Goal: Task Accomplishment & Management: Manage account settings

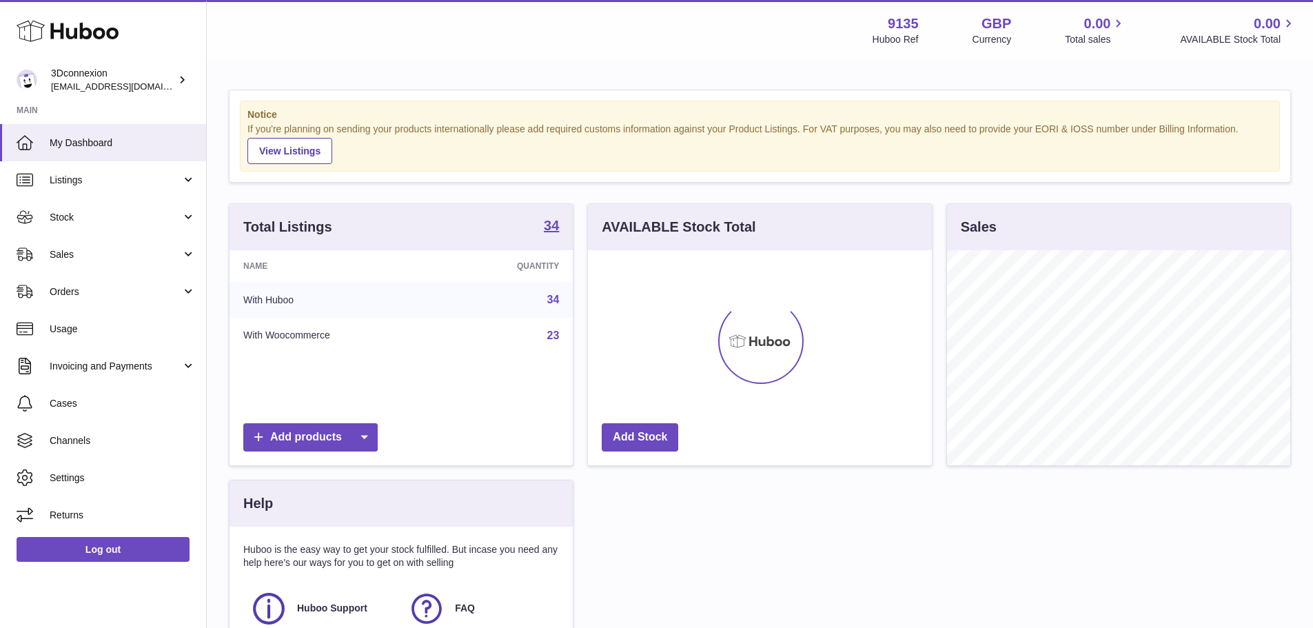
scroll to position [215, 343]
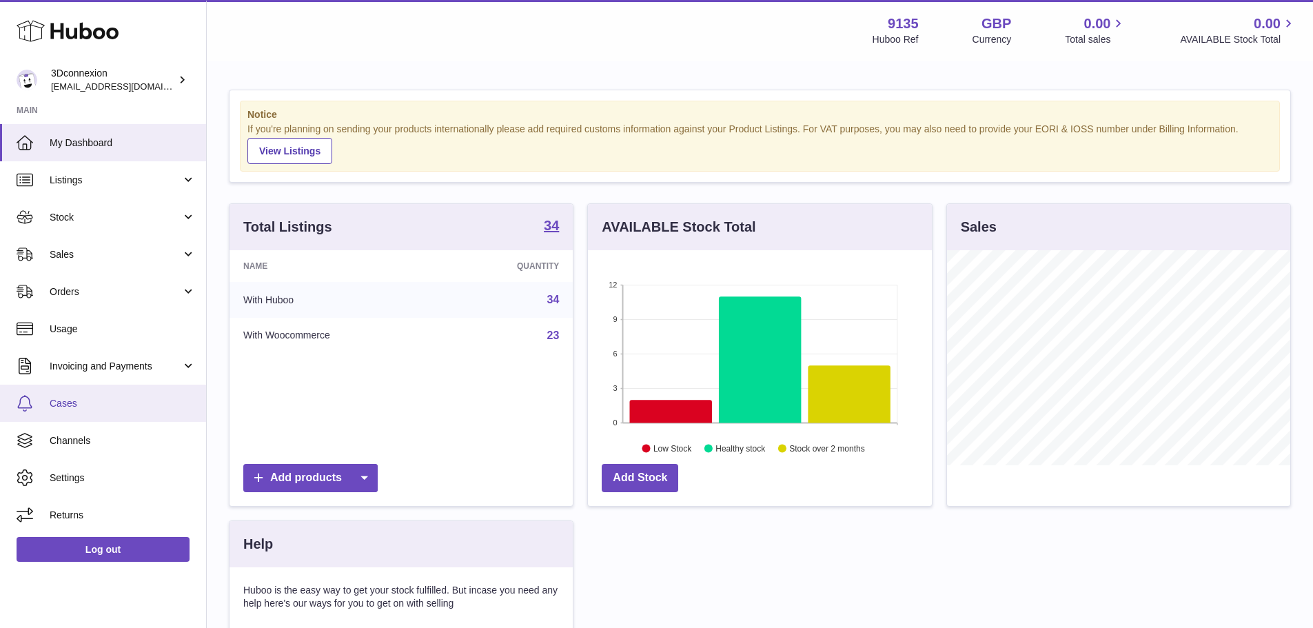
click at [65, 407] on span "Cases" at bounding box center [123, 403] width 146 height 13
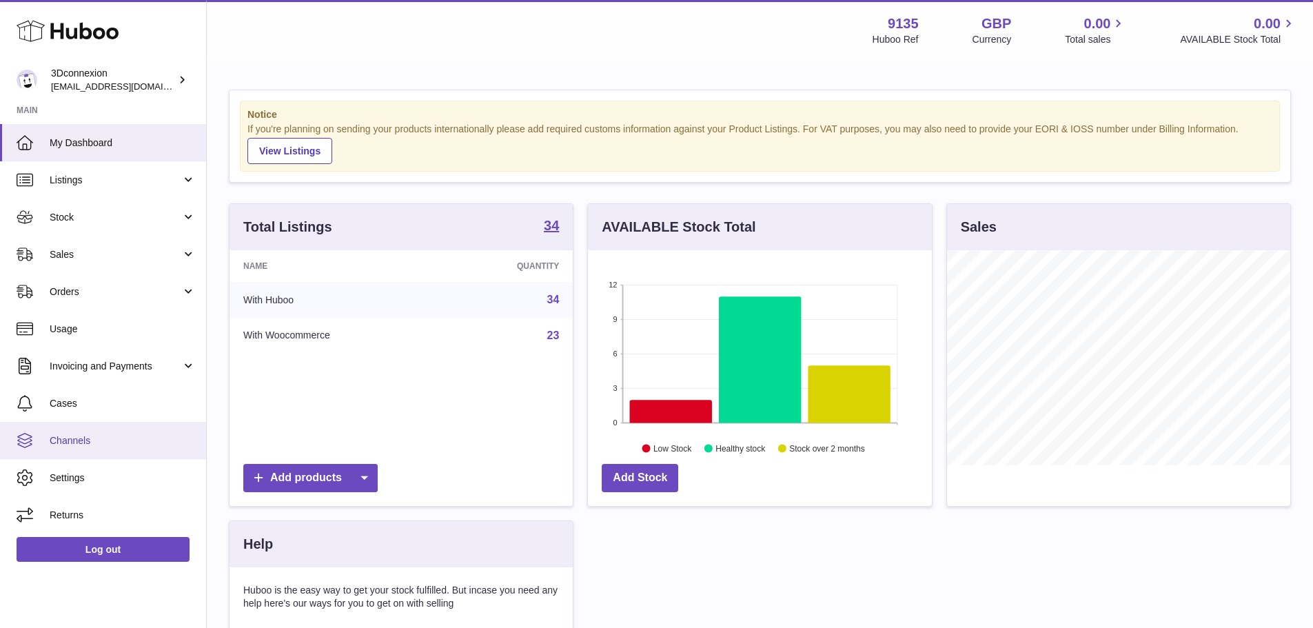
click at [77, 430] on link "Channels" at bounding box center [103, 440] width 206 height 37
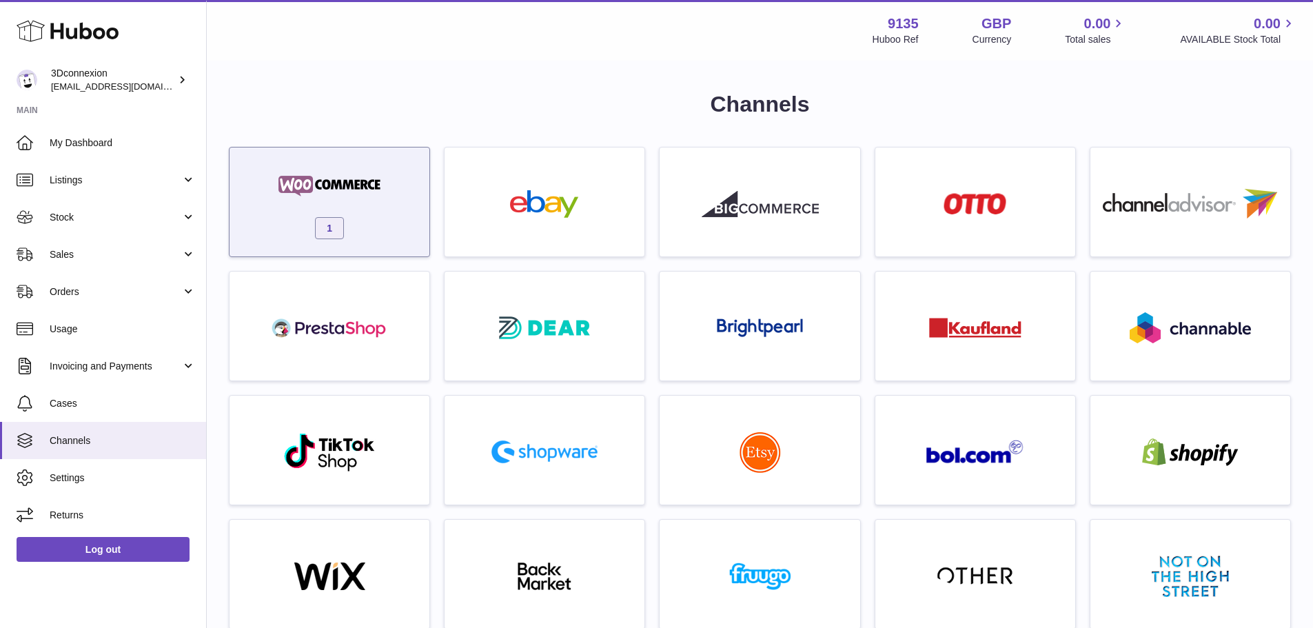
click at [353, 183] on img at bounding box center [329, 186] width 117 height 28
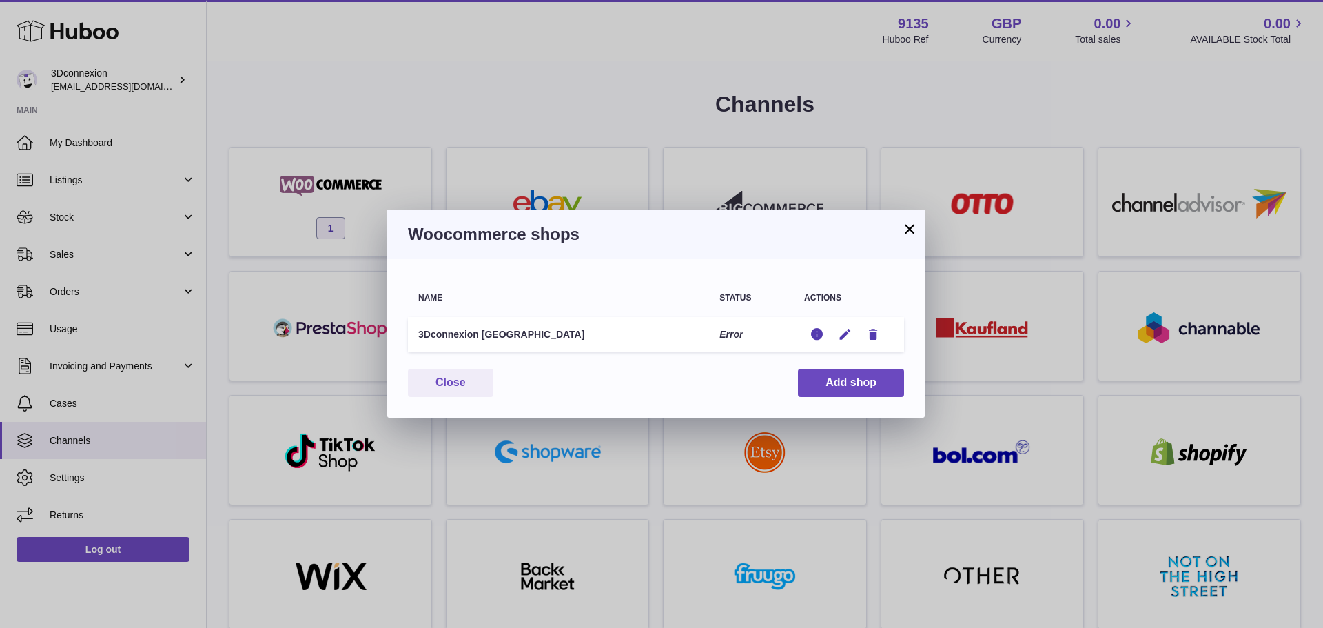
click at [847, 326] on td "Edit Edit Remove" at bounding box center [849, 334] width 110 height 35
click at [839, 336] on icon "button" at bounding box center [845, 334] width 14 height 14
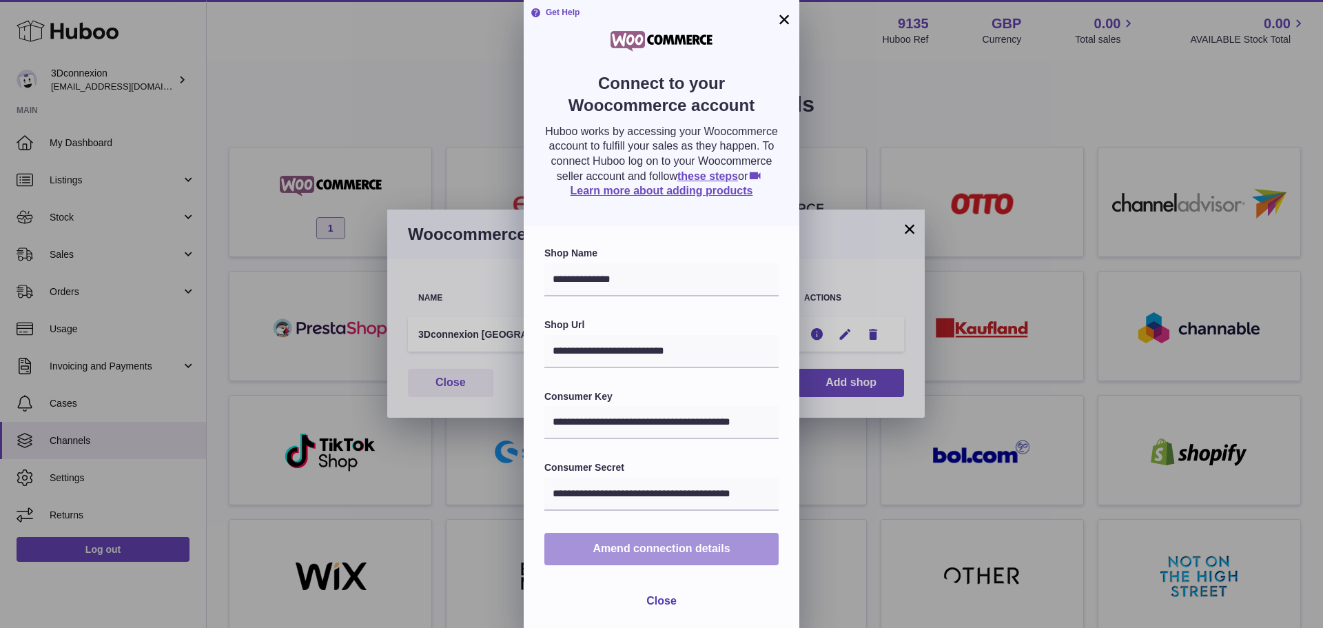
click at [639, 552] on span "Amend connection details" at bounding box center [661, 548] width 137 height 12
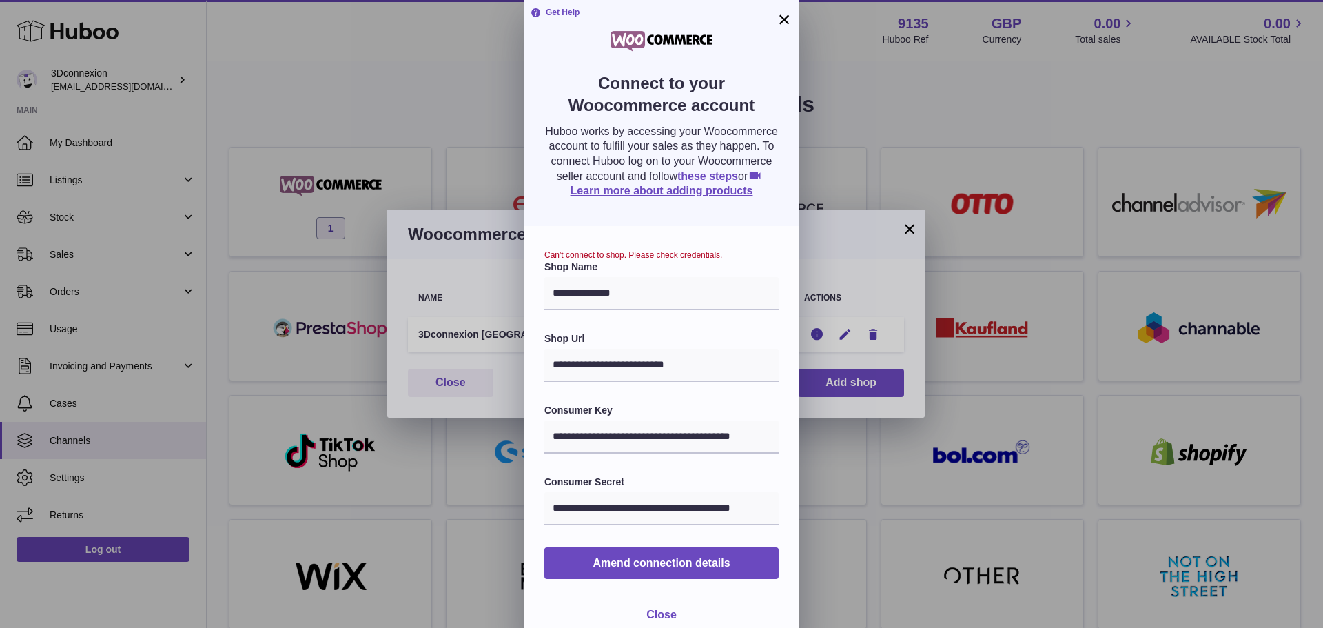
click at [654, 610] on span "Close" at bounding box center [661, 614] width 30 height 12
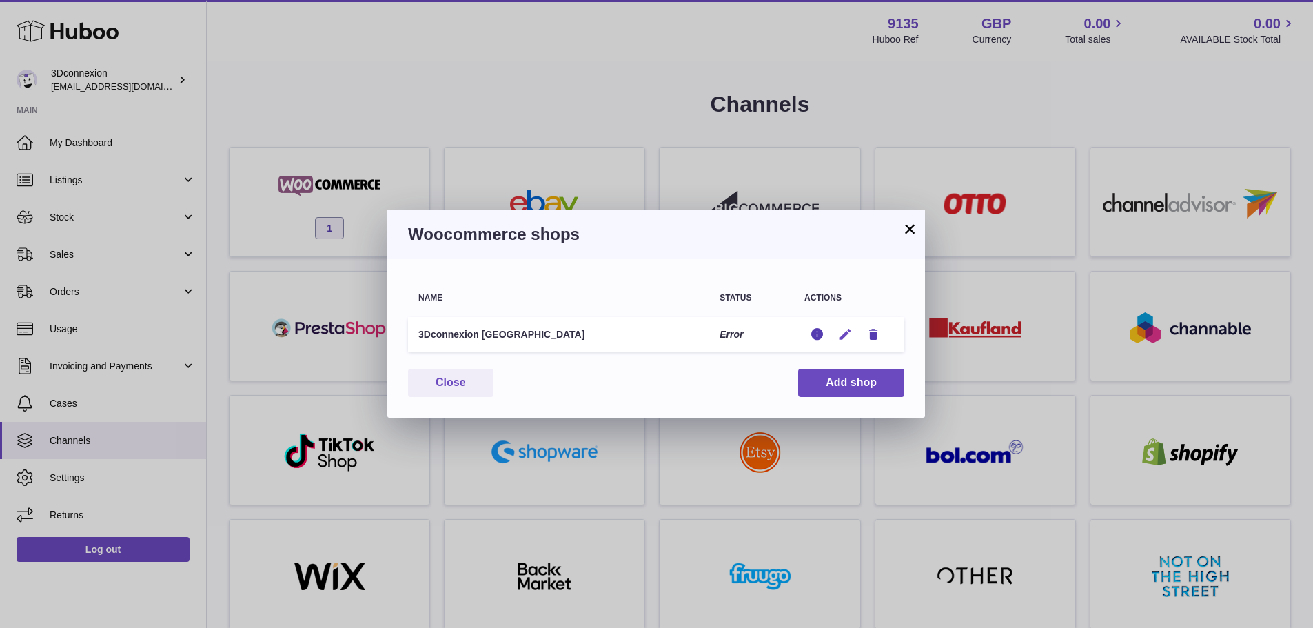
click at [844, 330] on icon "button" at bounding box center [845, 334] width 14 height 14
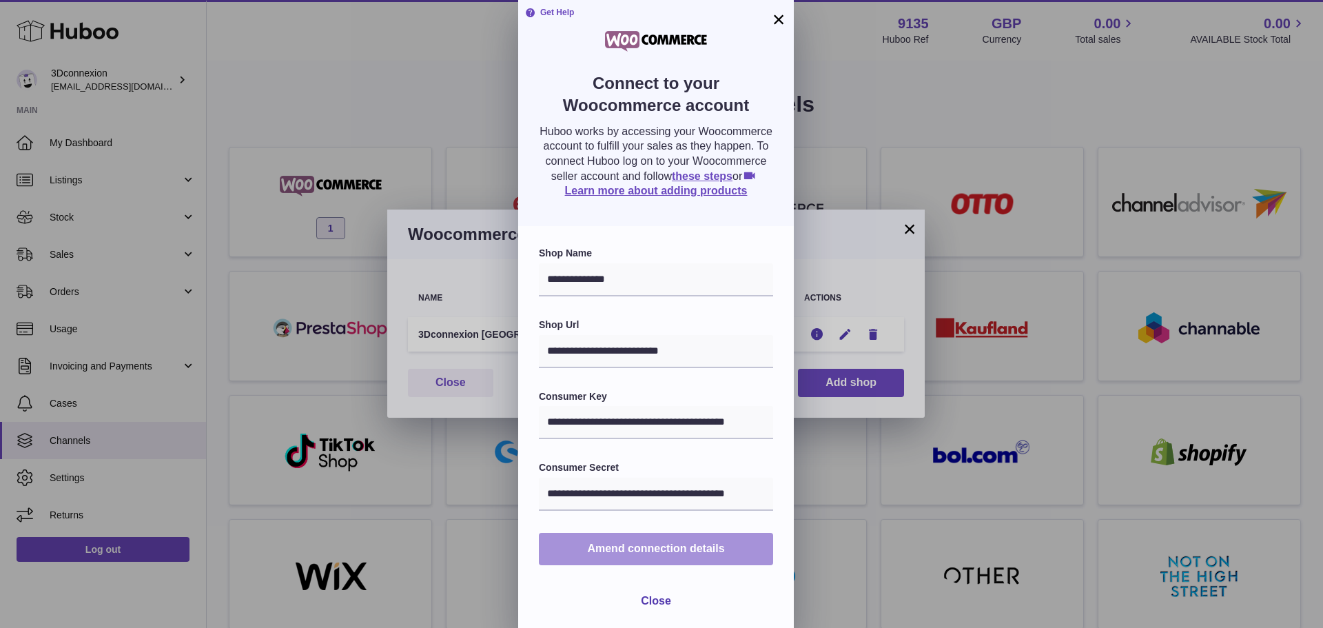
click at [631, 552] on span "Amend connection details" at bounding box center [655, 548] width 137 height 12
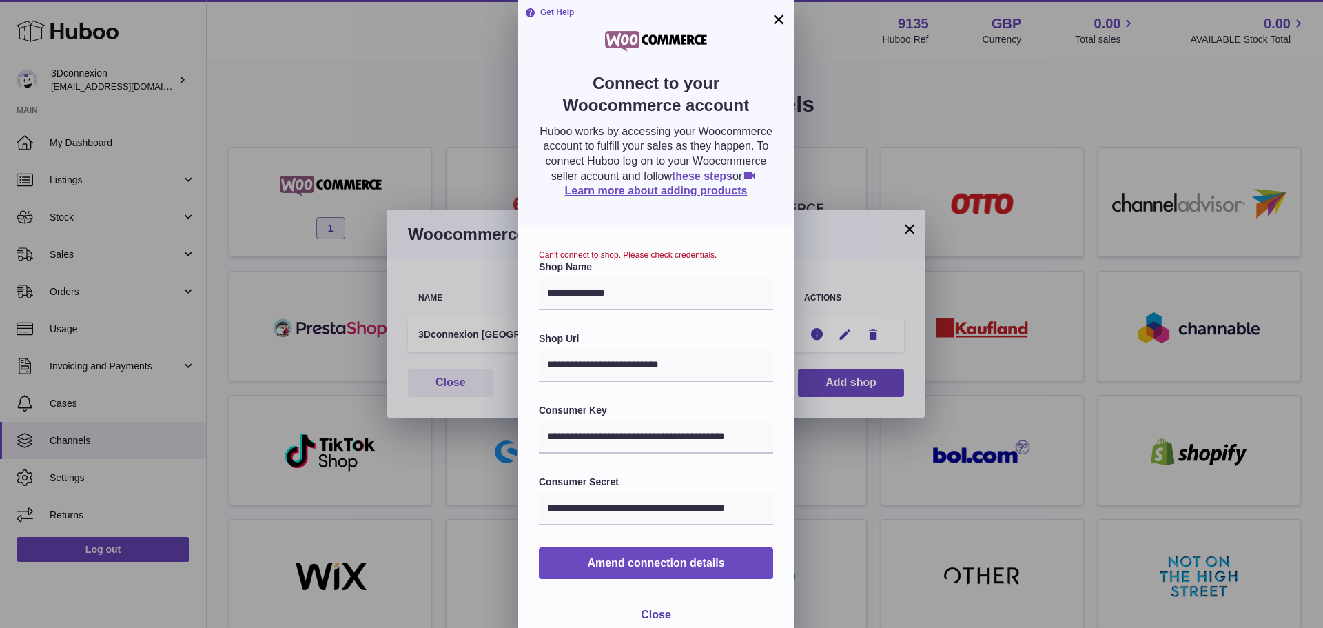
click at [779, 20] on button "×" at bounding box center [778, 19] width 17 height 17
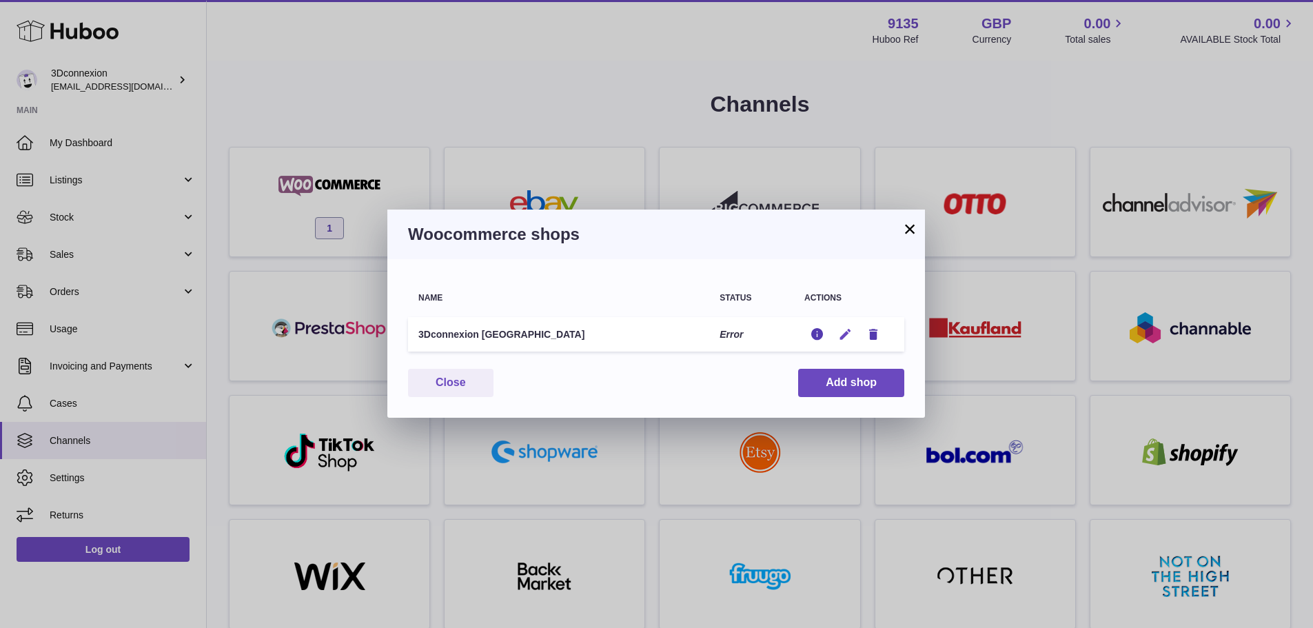
click at [852, 336] on icon "button" at bounding box center [845, 334] width 14 height 14
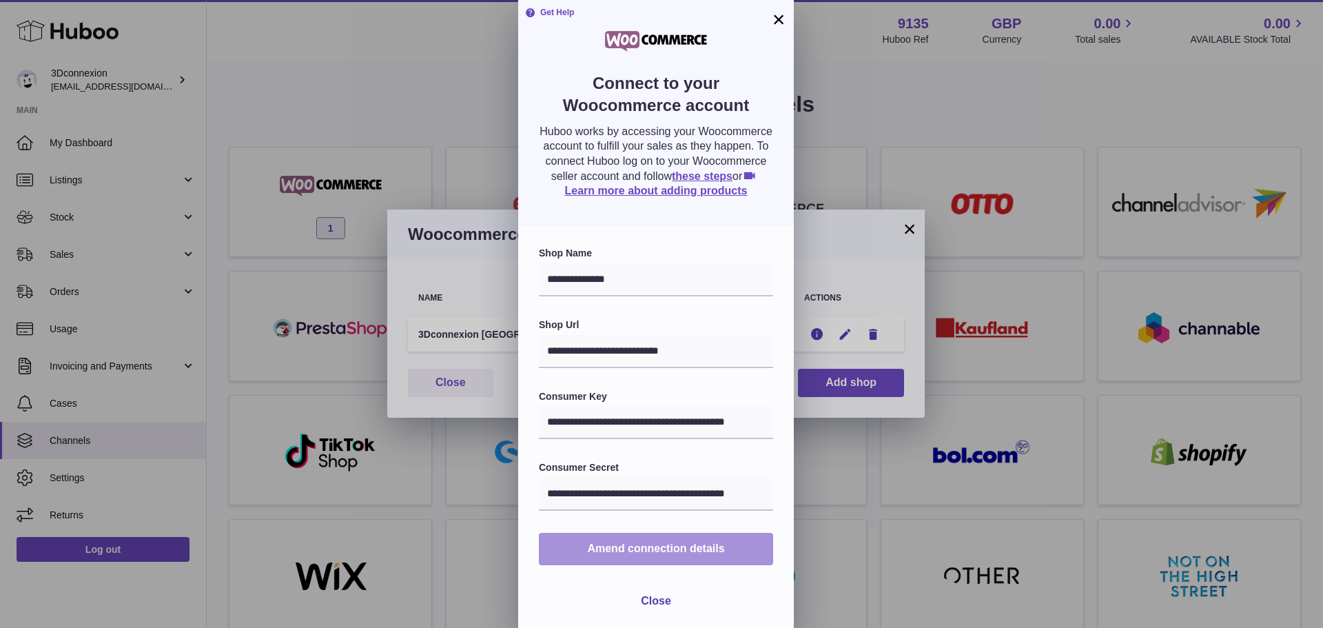
click at [673, 553] on span "Amend connection details" at bounding box center [655, 548] width 137 height 12
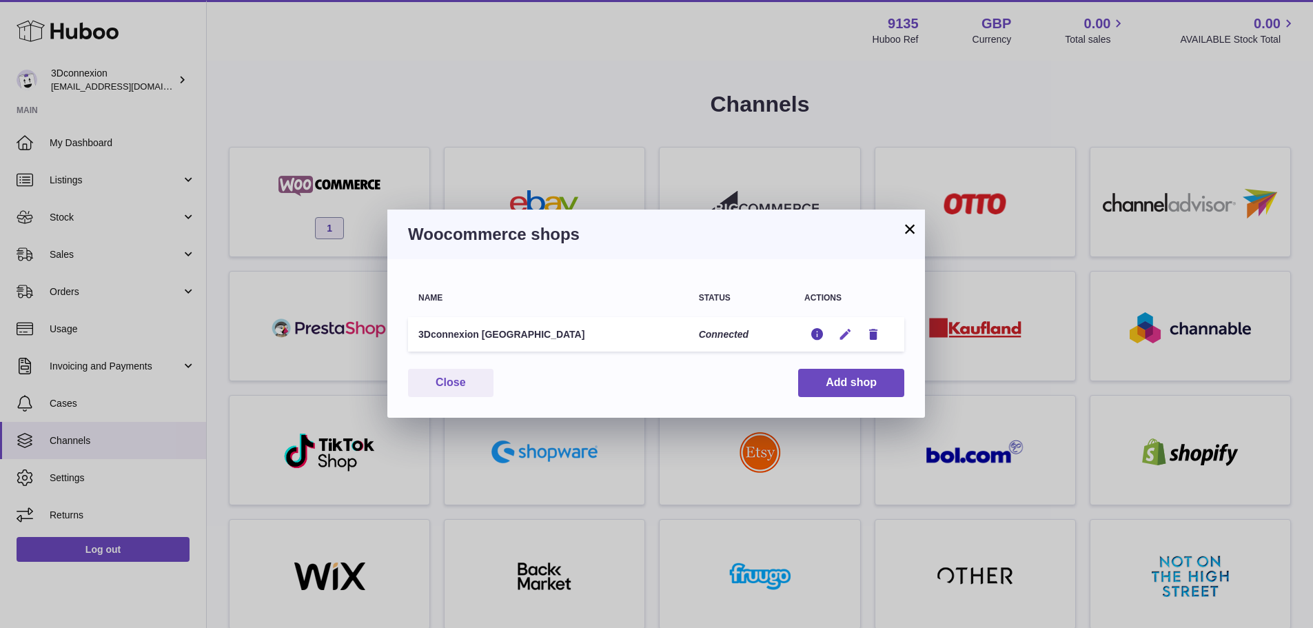
click at [848, 332] on icon "button" at bounding box center [845, 334] width 14 height 14
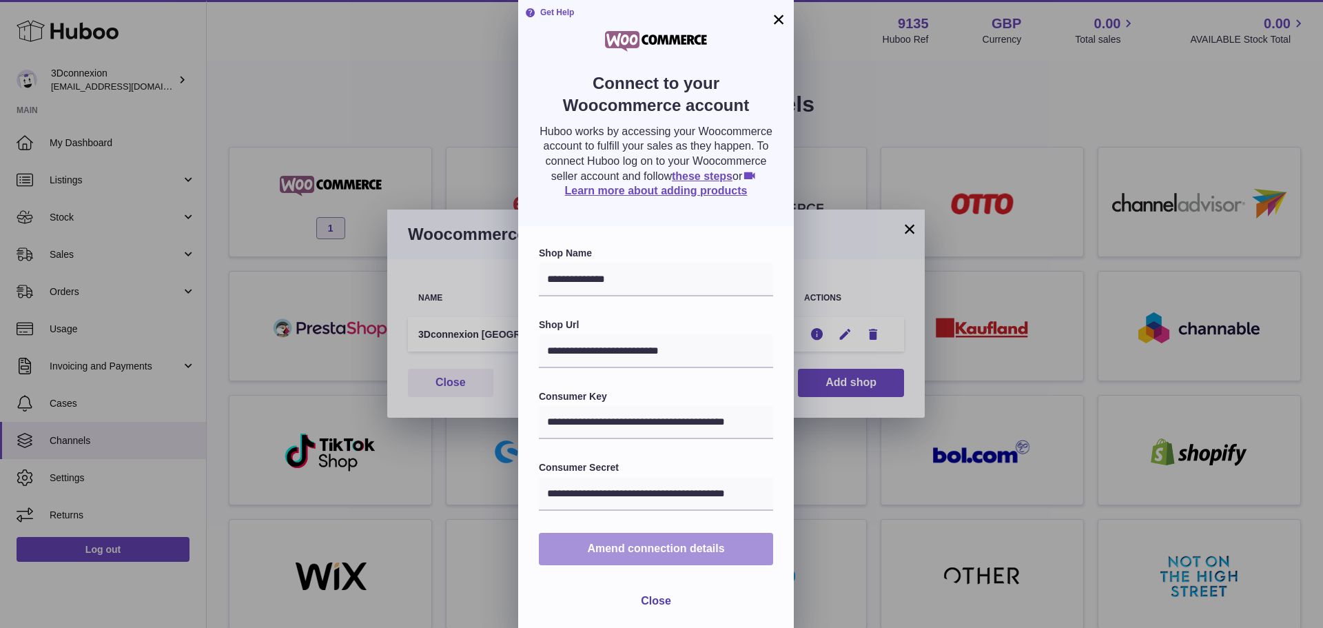
click at [661, 550] on span "Amend connection details" at bounding box center [655, 548] width 137 height 12
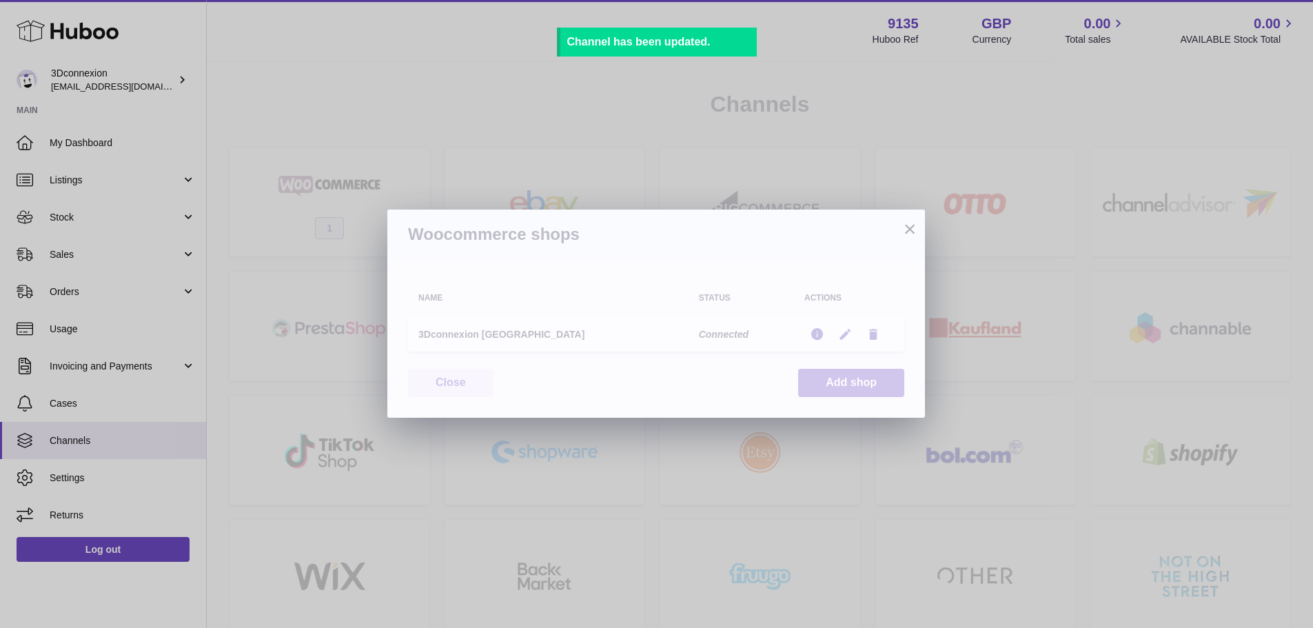
click at [908, 223] on button "×" at bounding box center [909, 228] width 17 height 17
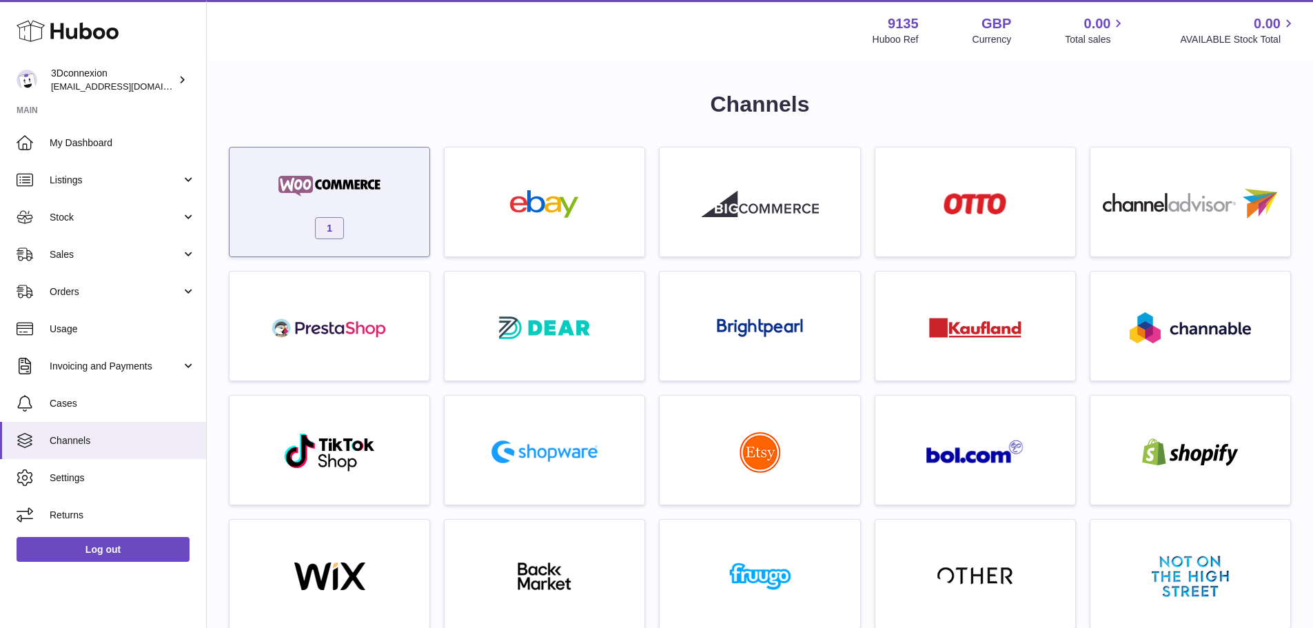
click at [358, 174] on img at bounding box center [329, 186] width 117 height 28
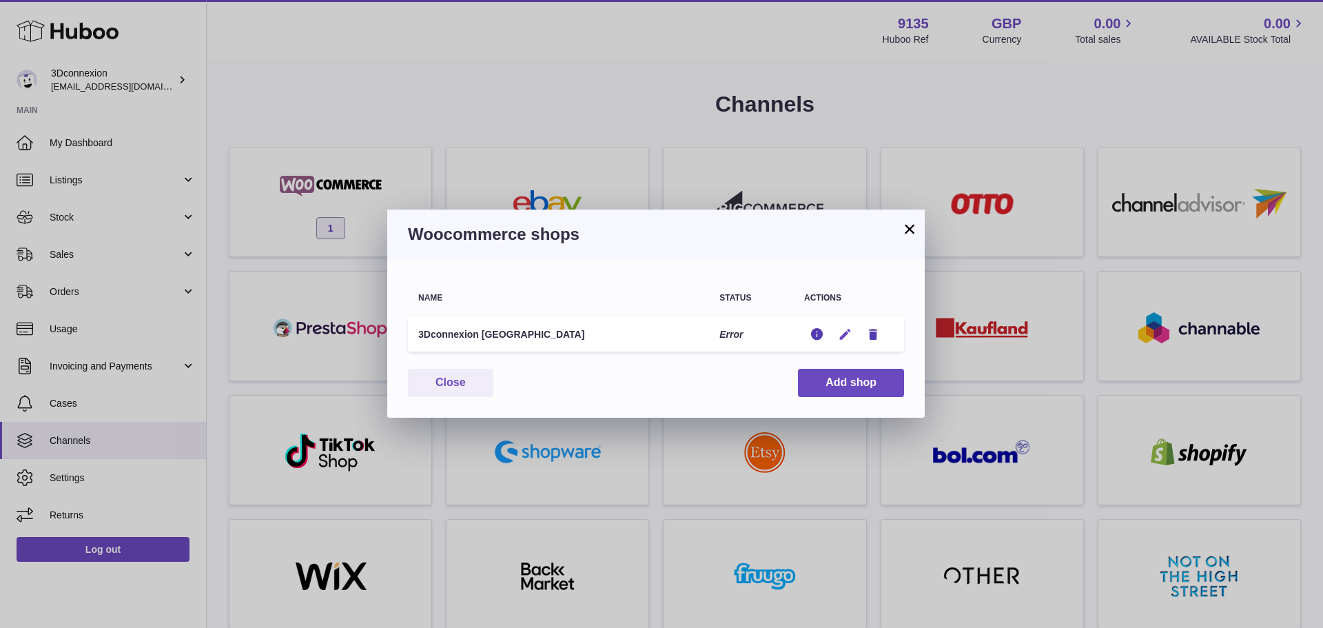
click at [848, 329] on icon "button" at bounding box center [845, 334] width 14 height 14
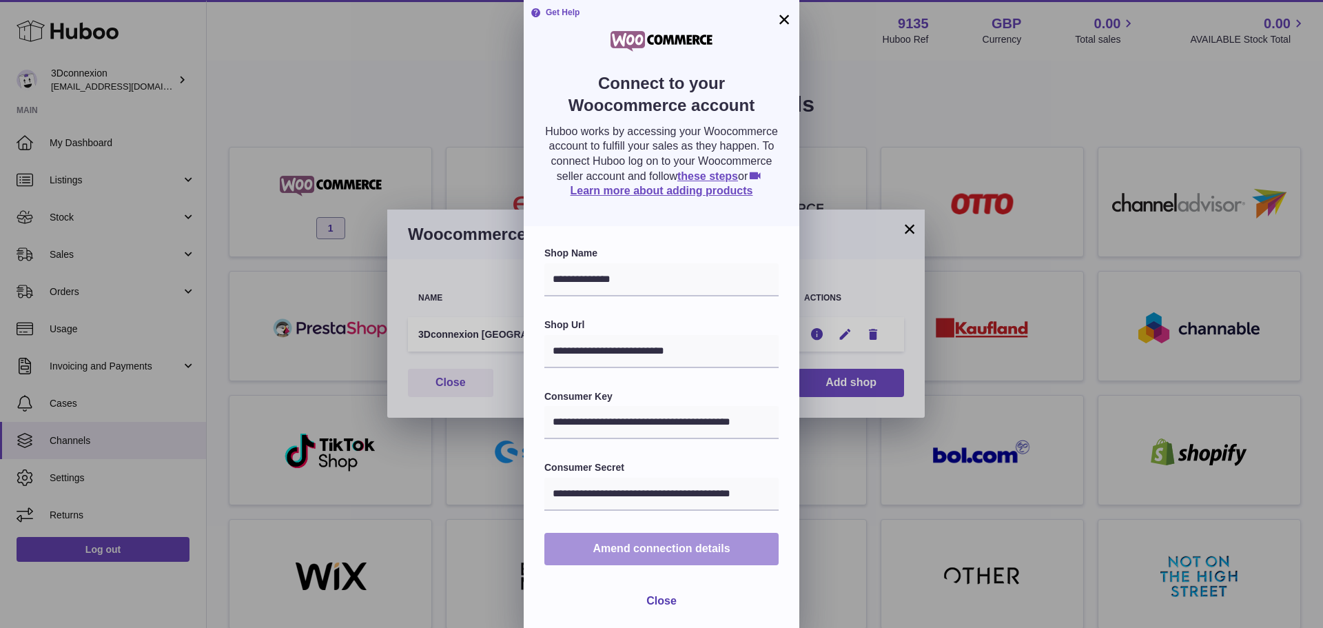
click at [686, 545] on span "Amend connection details" at bounding box center [661, 548] width 137 height 12
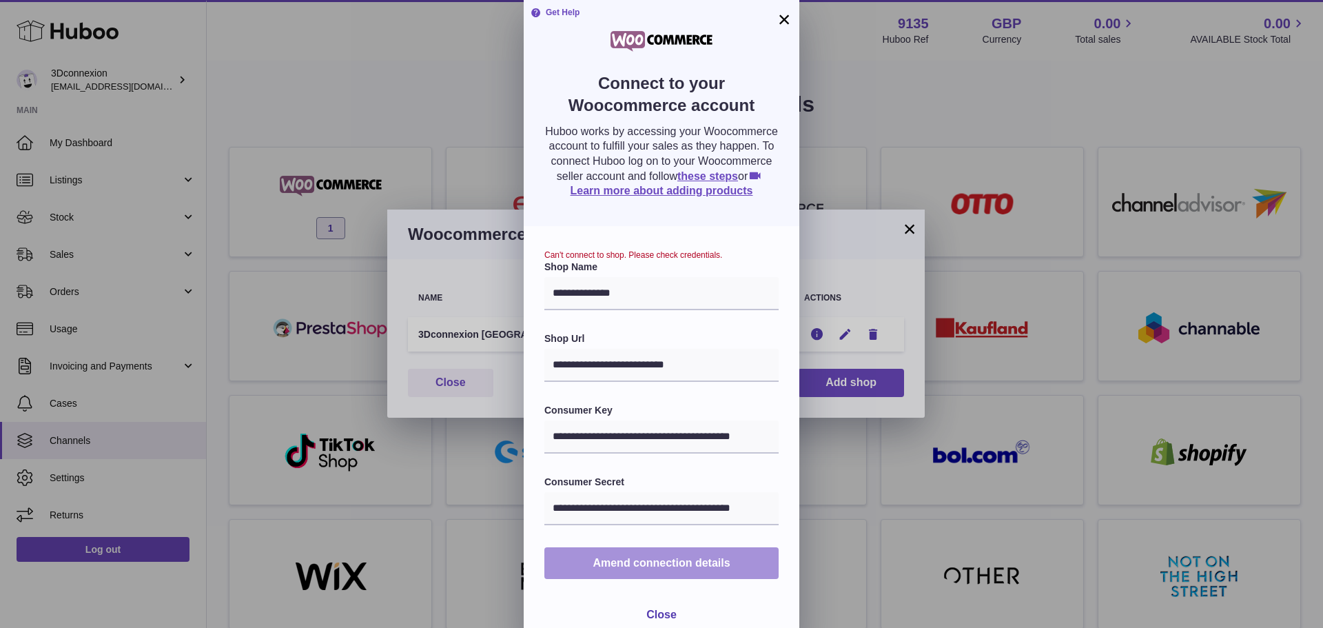
click at [664, 562] on span "Amend connection details" at bounding box center [661, 563] width 137 height 12
click at [673, 616] on span "Close" at bounding box center [661, 614] width 30 height 12
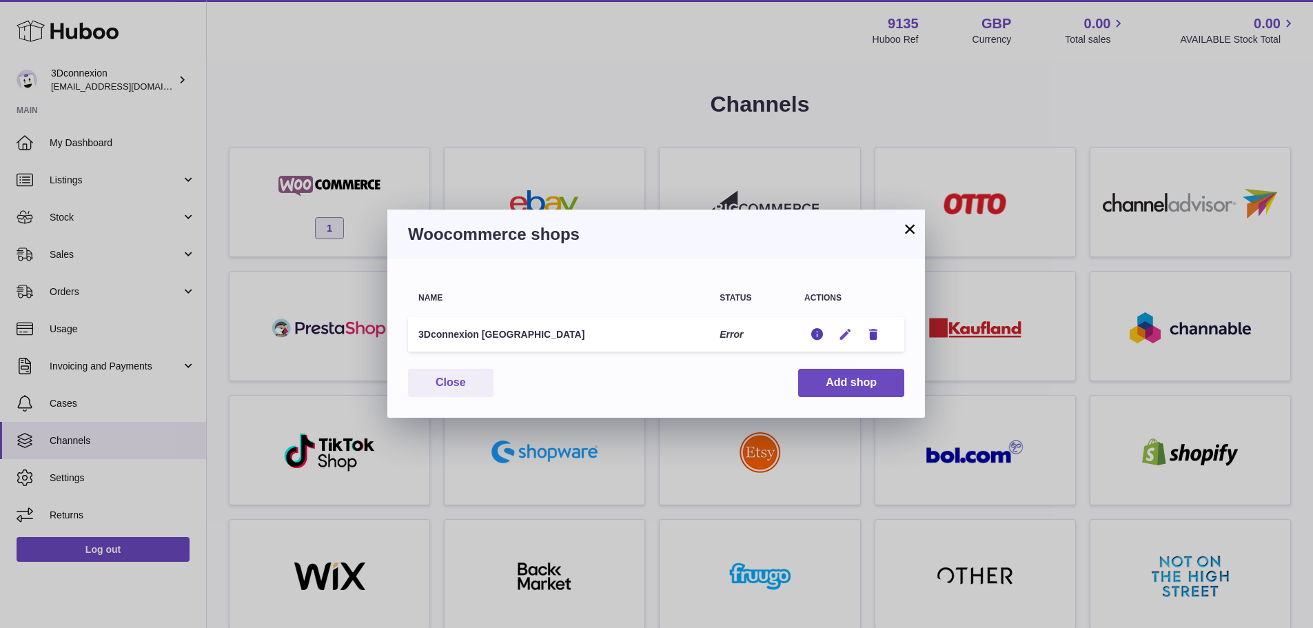
click at [839, 333] on icon "button" at bounding box center [845, 334] width 14 height 14
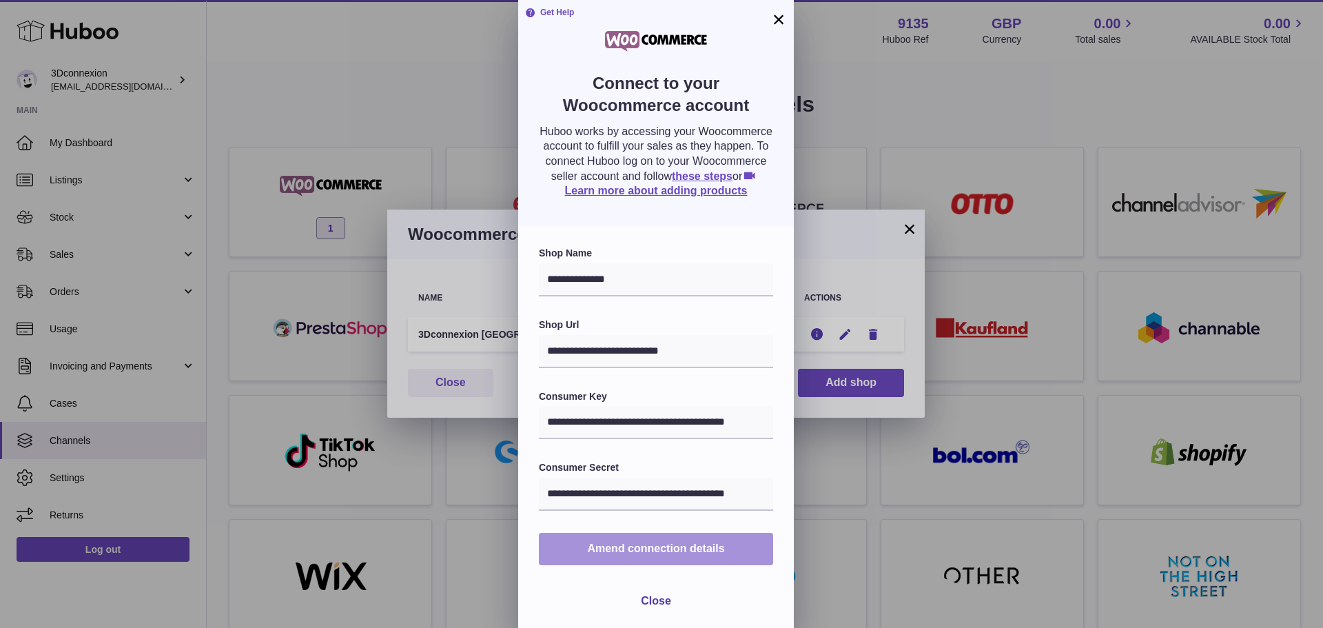
click at [644, 546] on span "Amend connection details" at bounding box center [655, 548] width 137 height 12
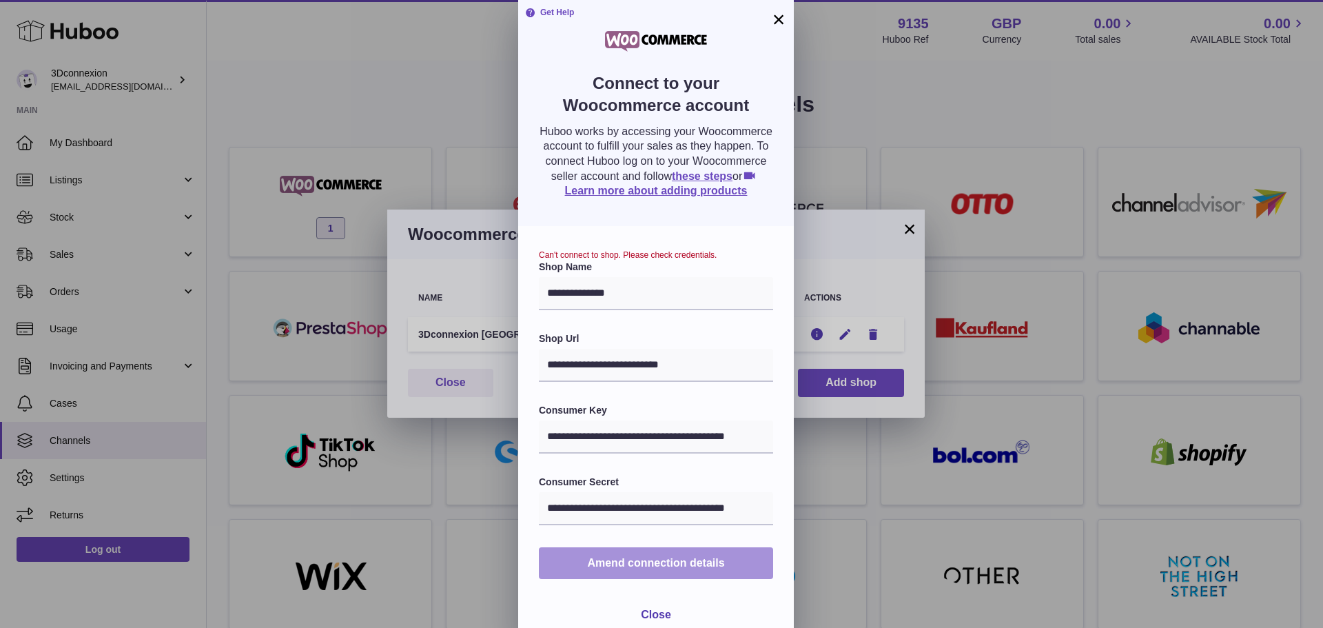
click at [641, 566] on span "Amend connection details" at bounding box center [655, 563] width 137 height 12
click at [672, 551] on button "Amend connection details" at bounding box center [656, 563] width 234 height 32
click at [672, 557] on span "Amend connection details" at bounding box center [655, 563] width 137 height 12
click at [650, 611] on span "Close" at bounding box center [656, 614] width 30 height 12
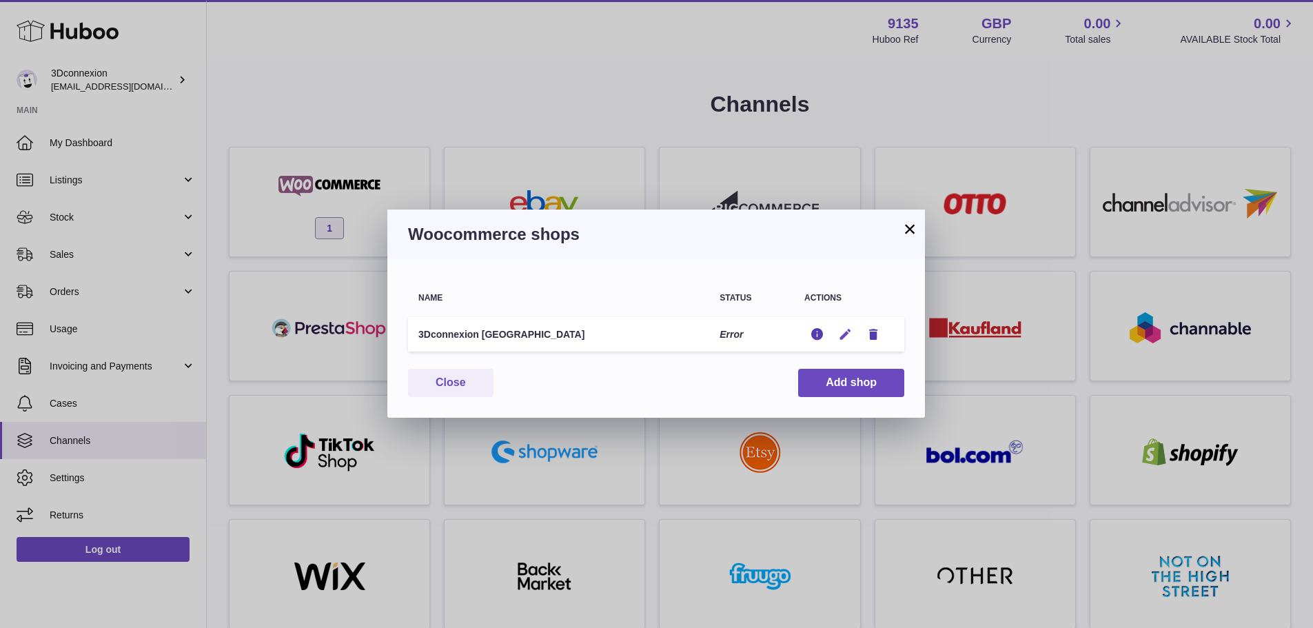
click at [848, 329] on icon "button" at bounding box center [845, 334] width 14 height 14
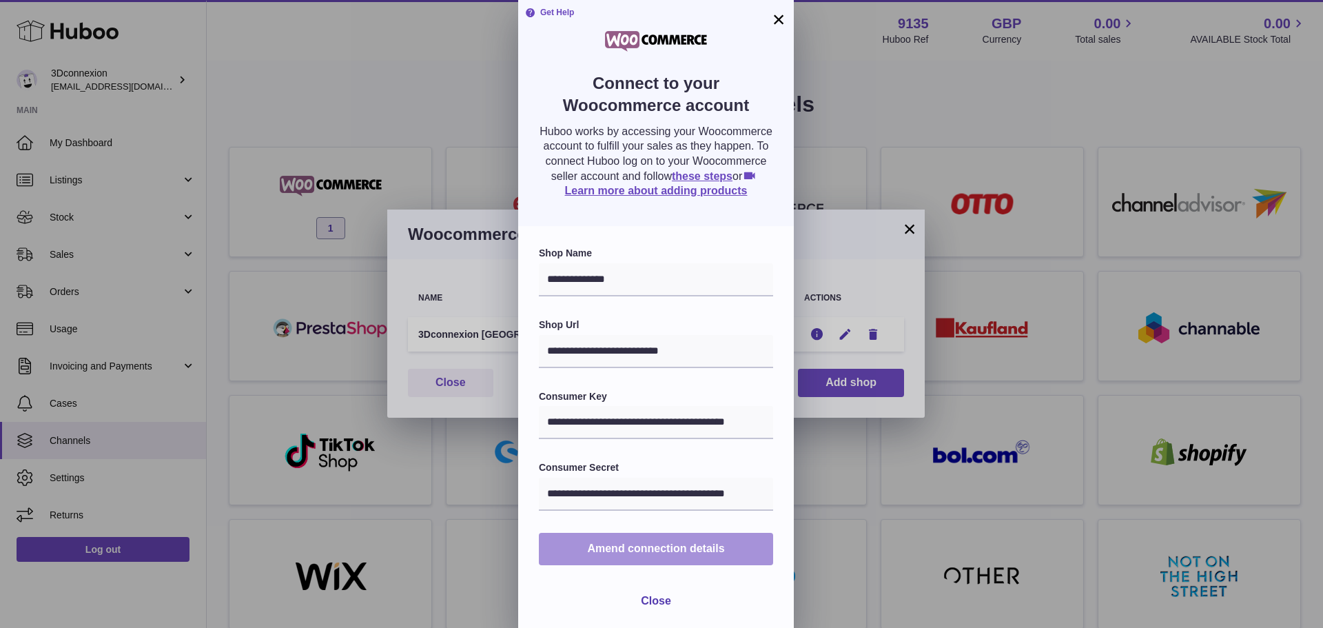
click at [644, 550] on span "Amend connection details" at bounding box center [655, 548] width 137 height 12
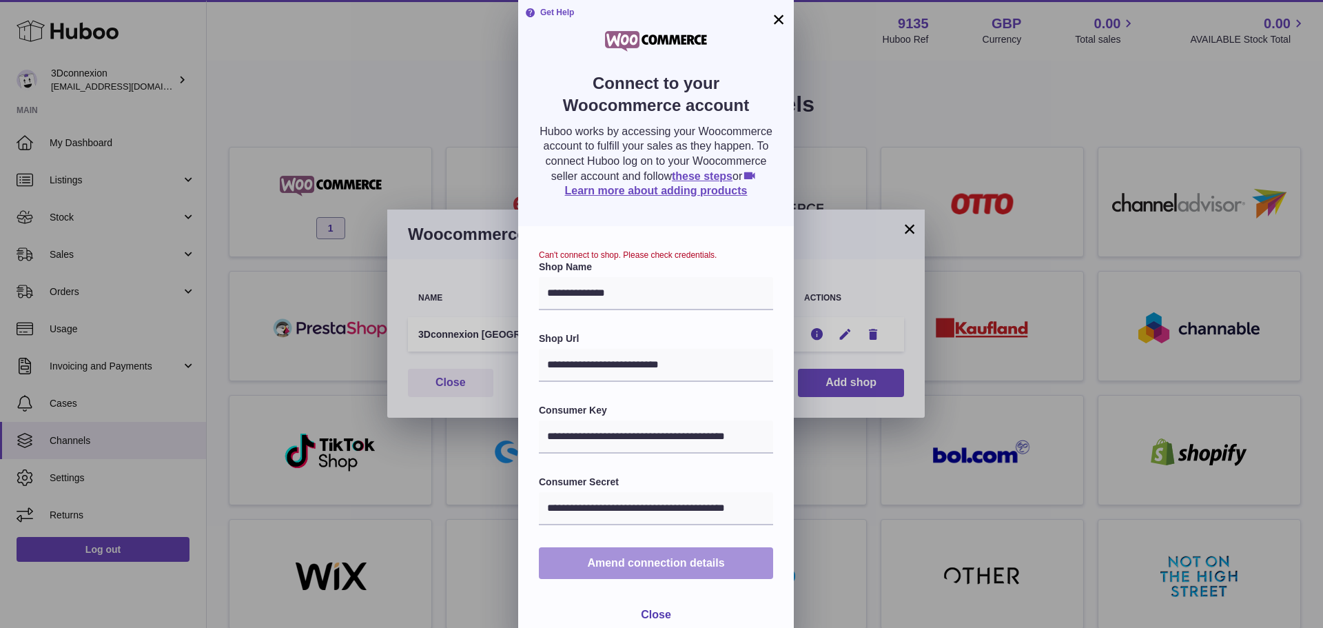
click at [656, 564] on span "Amend connection details" at bounding box center [655, 563] width 137 height 12
click at [779, 19] on button "×" at bounding box center [778, 19] width 17 height 17
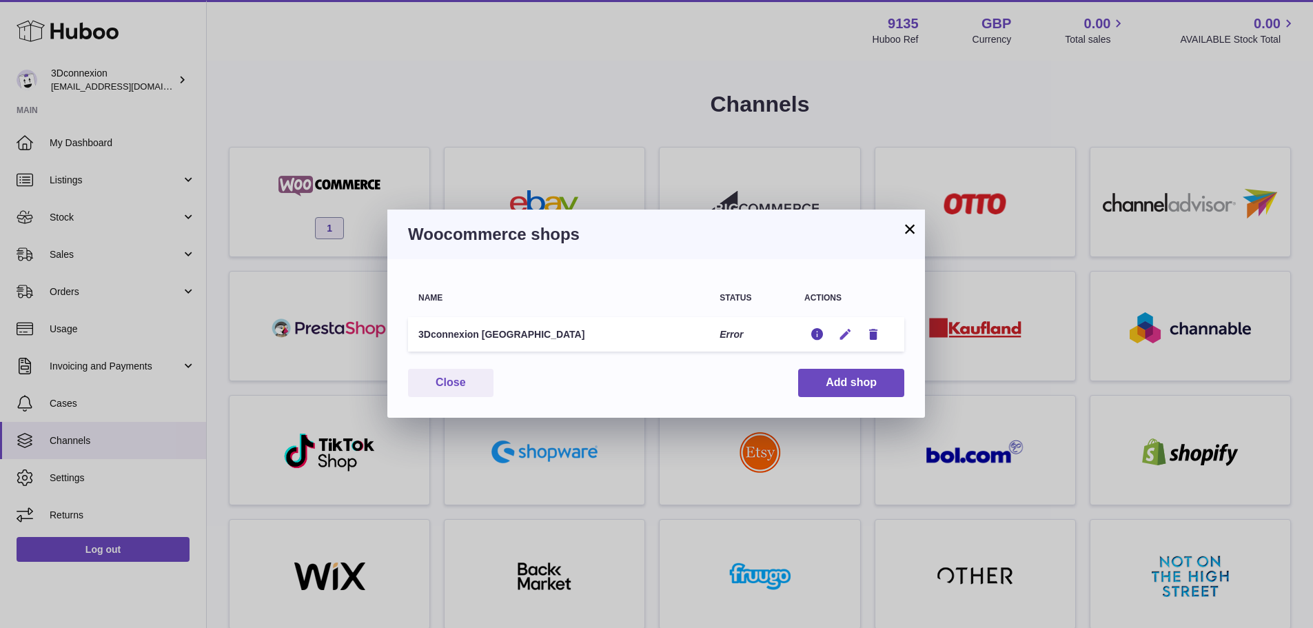
click at [844, 339] on icon "button" at bounding box center [845, 334] width 14 height 14
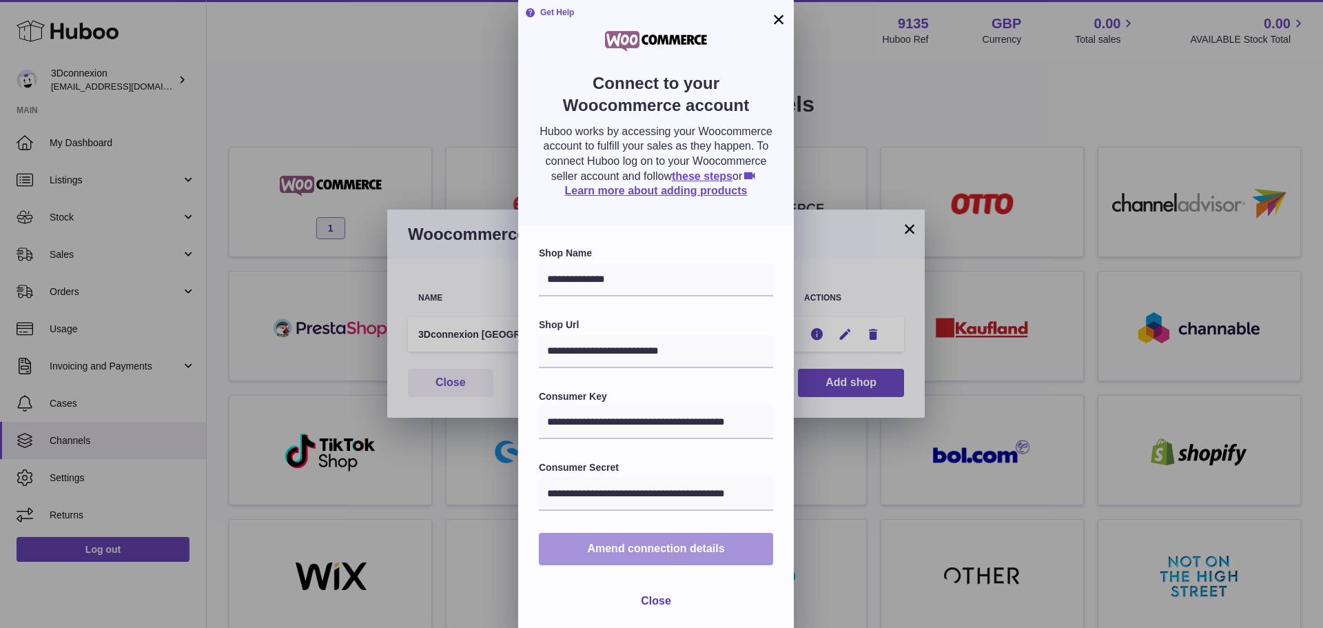
click at [627, 542] on span "Amend connection details" at bounding box center [655, 548] width 137 height 12
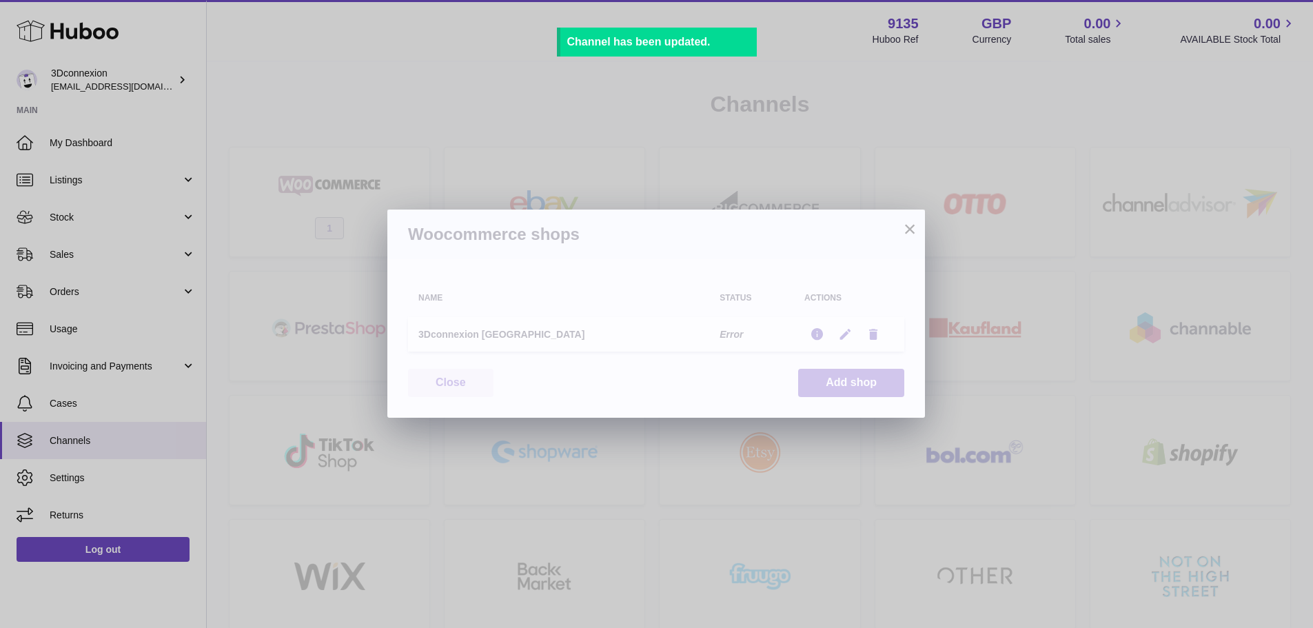
click at [914, 224] on button "×" at bounding box center [909, 228] width 17 height 17
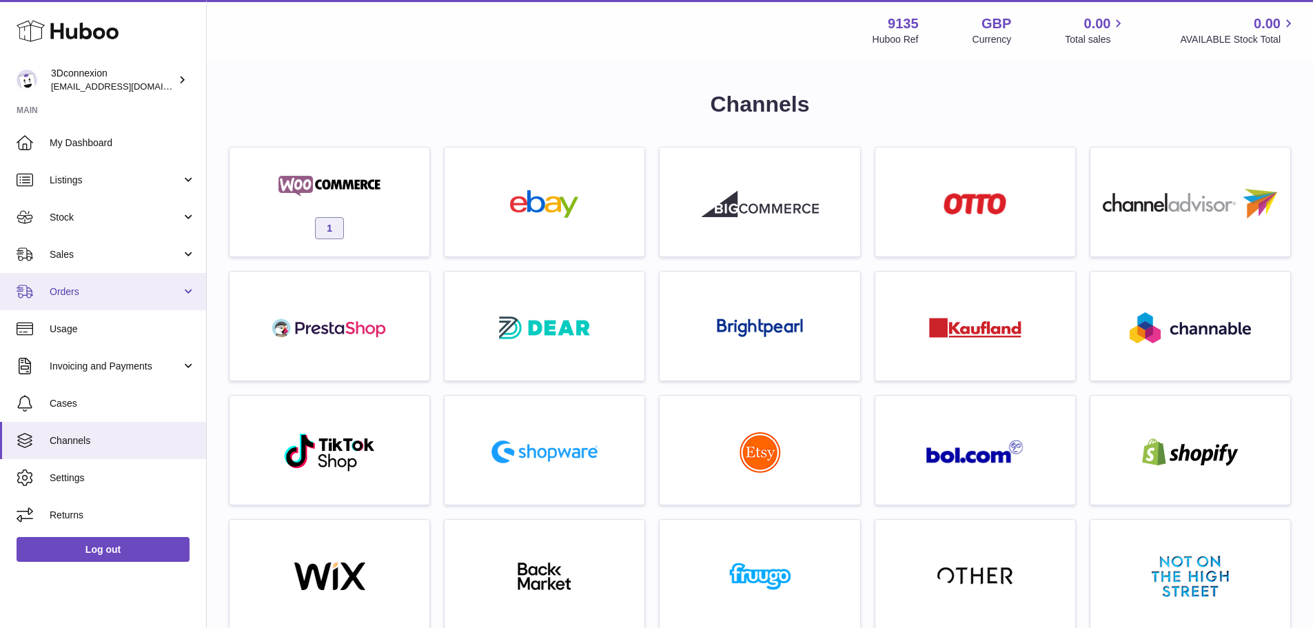
click at [89, 291] on span "Orders" at bounding box center [116, 291] width 132 height 13
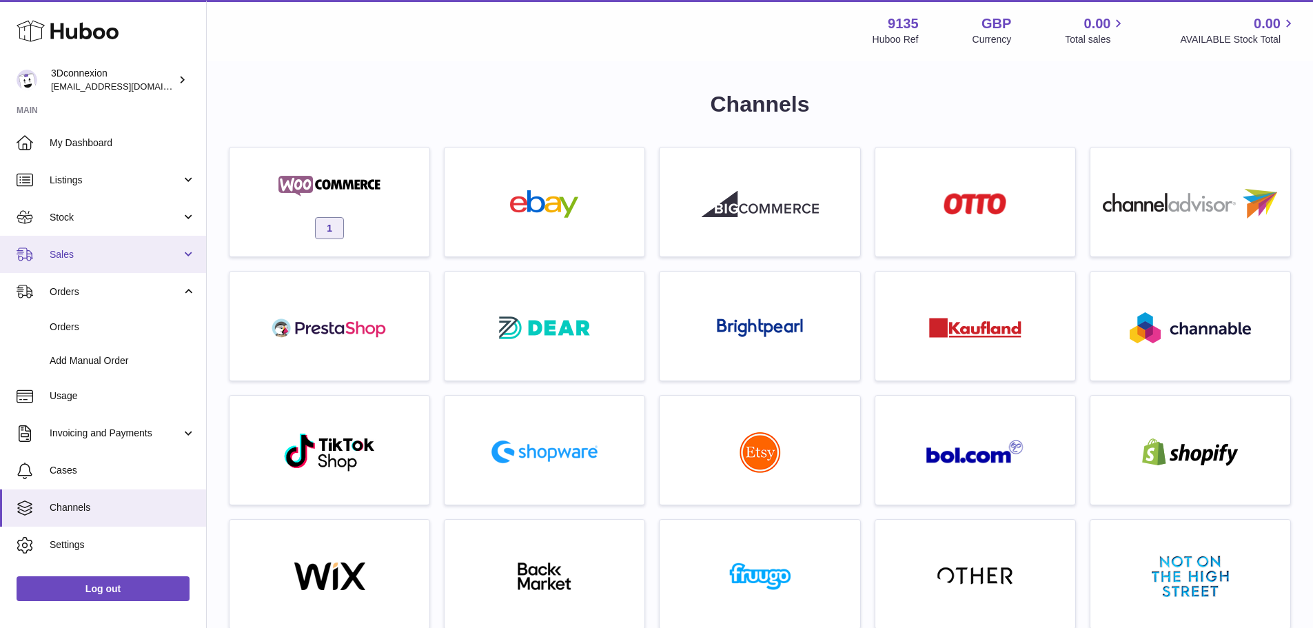
click at [100, 249] on span "Sales" at bounding box center [116, 254] width 132 height 13
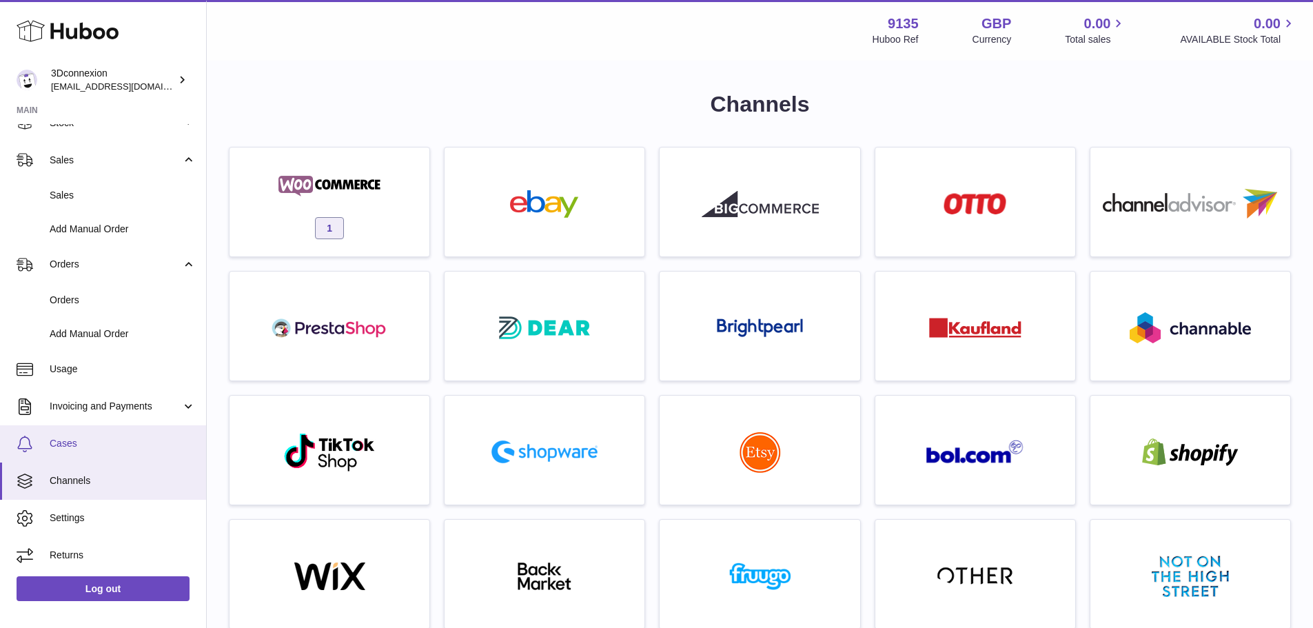
scroll to position [95, 0]
click at [96, 451] on link "Cases" at bounding box center [103, 442] width 206 height 37
